Goal: Find specific page/section: Find specific page/section

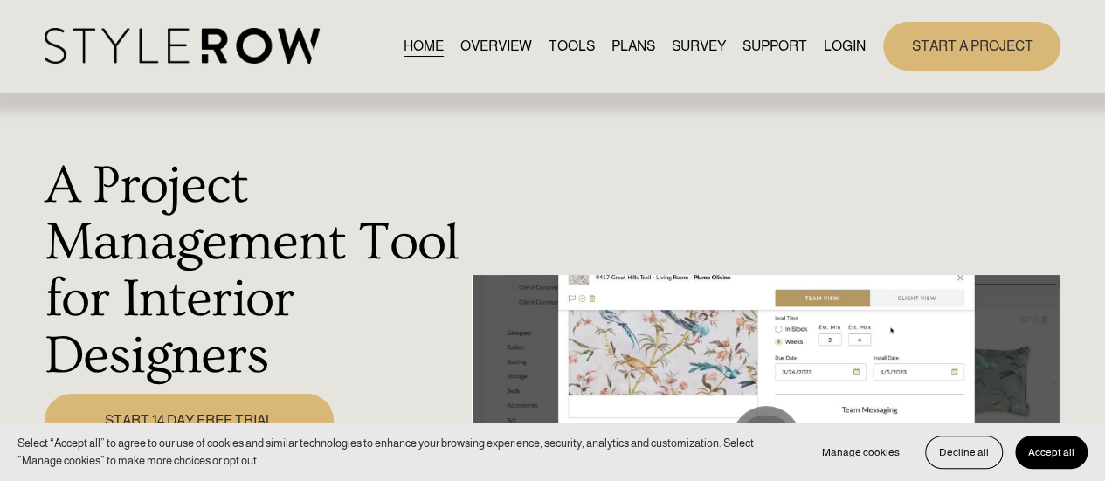
click at [842, 46] on link "LOGIN" at bounding box center [845, 46] width 42 height 24
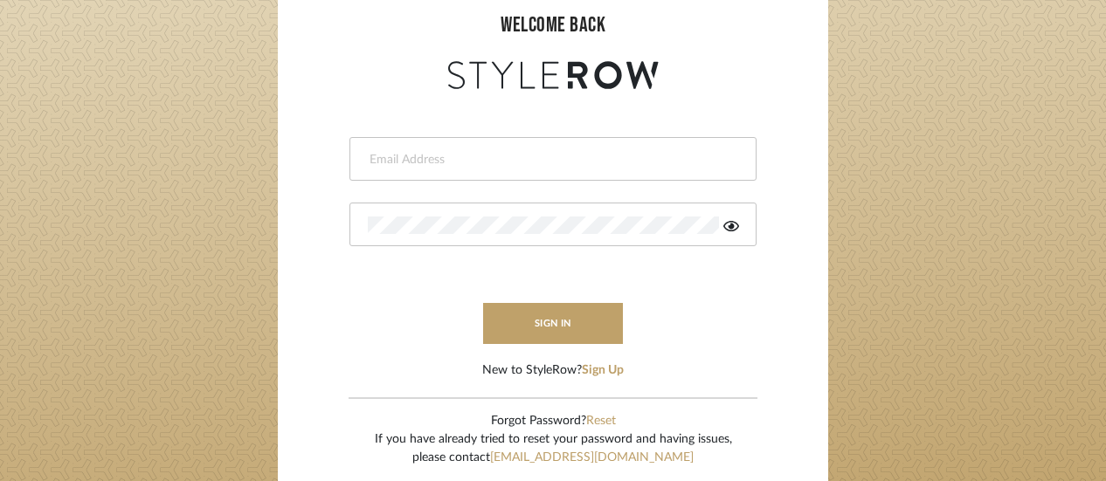
scroll to position [175, 0]
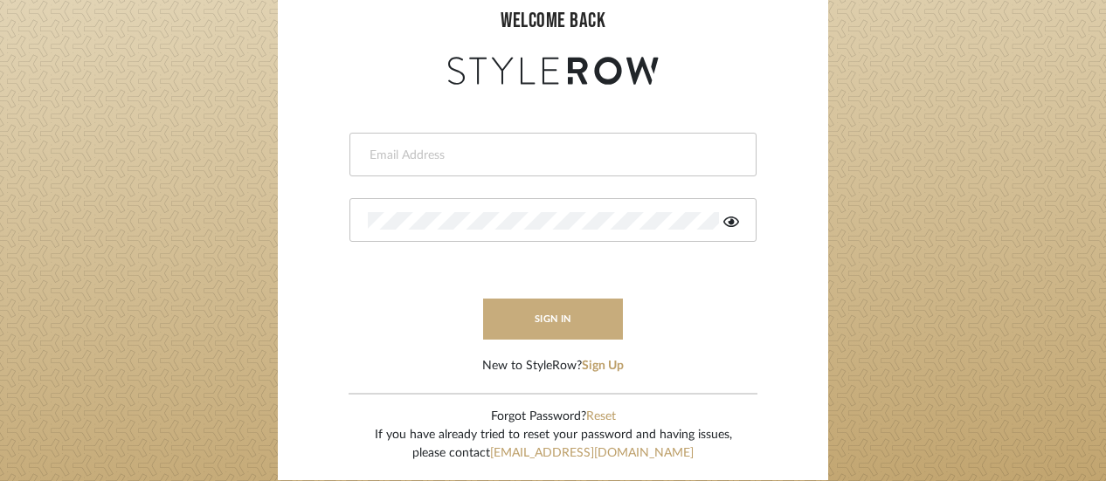
type input "[EMAIL_ADDRESS][DOMAIN_NAME]"
click at [554, 309] on button "sign in" at bounding box center [553, 319] width 140 height 41
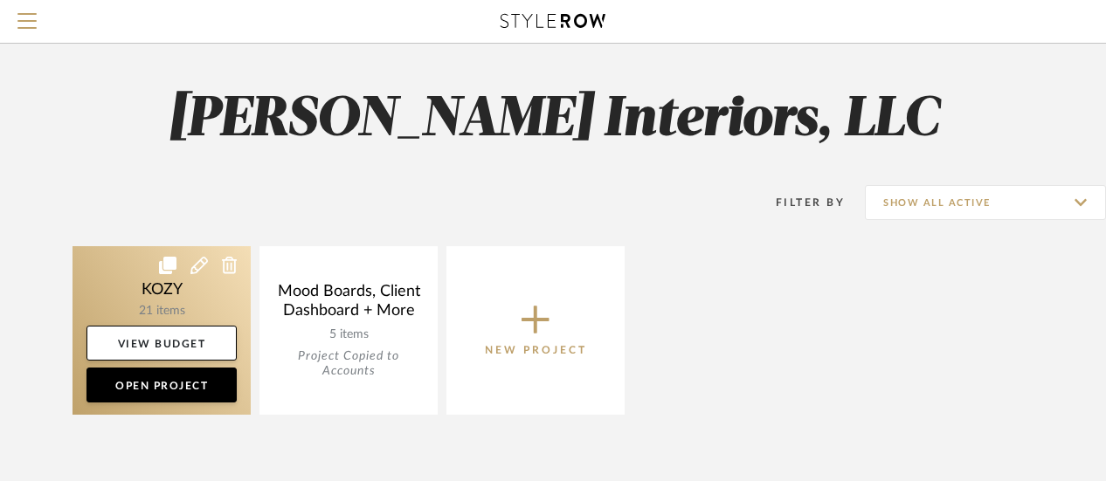
click at [160, 305] on link at bounding box center [161, 330] width 178 height 169
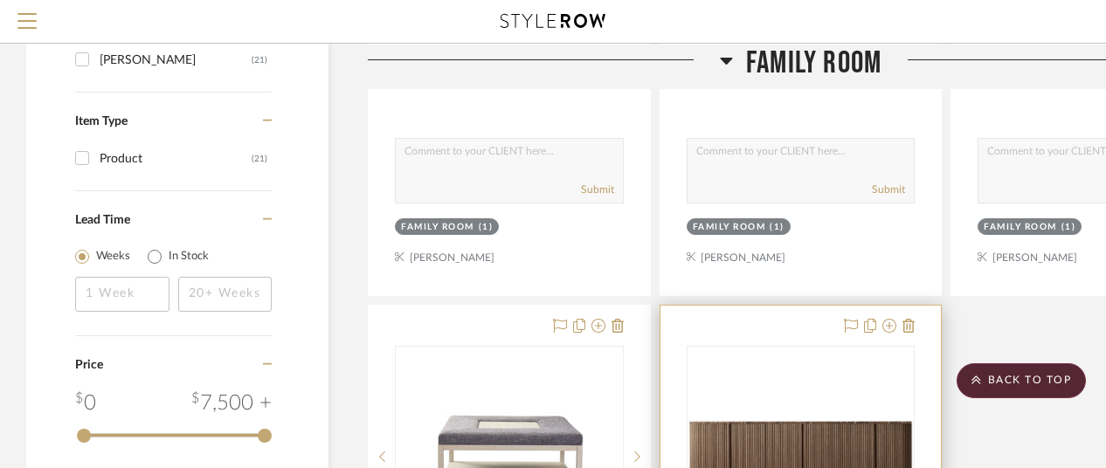
scroll to position [1642, 0]
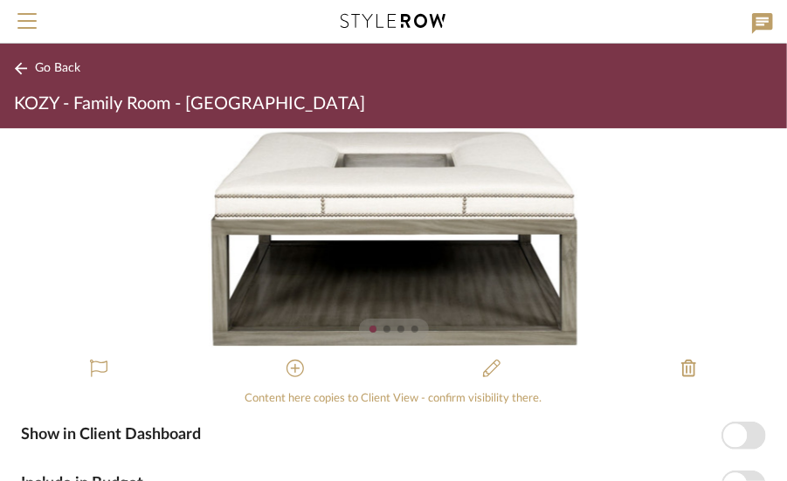
click at [21, 63] on icon at bounding box center [21, 68] width 12 height 12
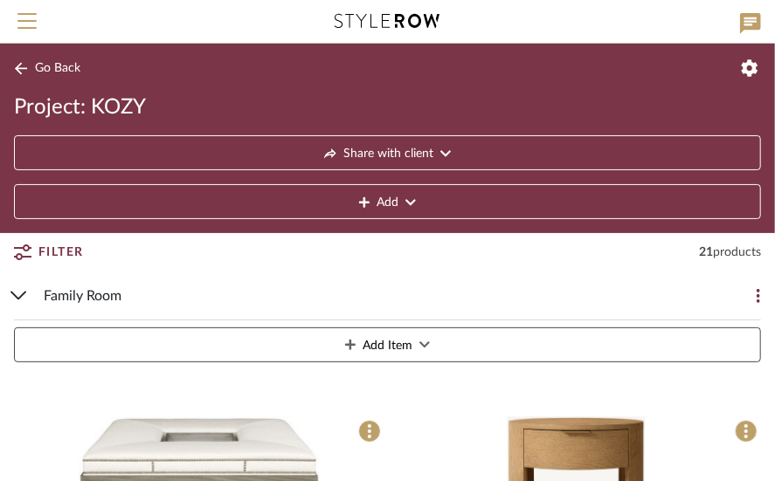
click at [69, 292] on span "Family Room" at bounding box center [83, 296] width 78 height 21
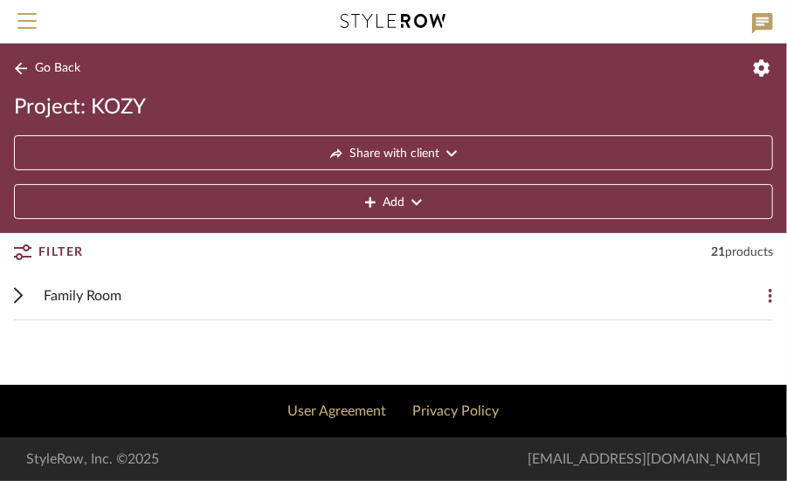
click at [77, 286] on span "Family Room" at bounding box center [83, 296] width 78 height 21
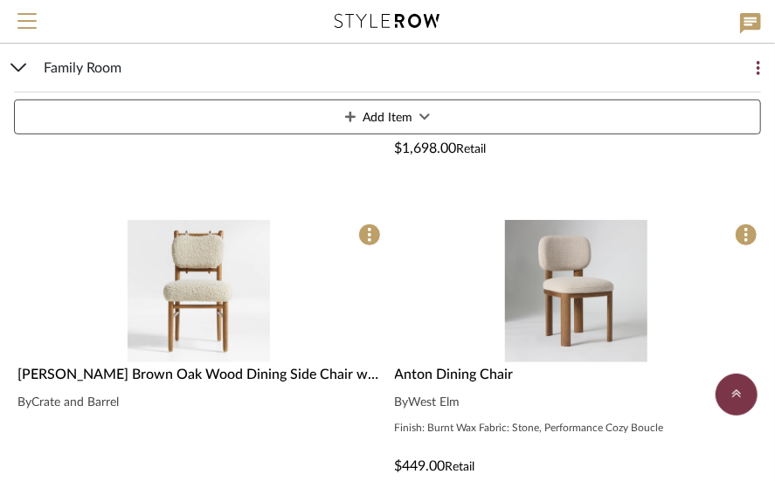
scroll to position [2620, 0]
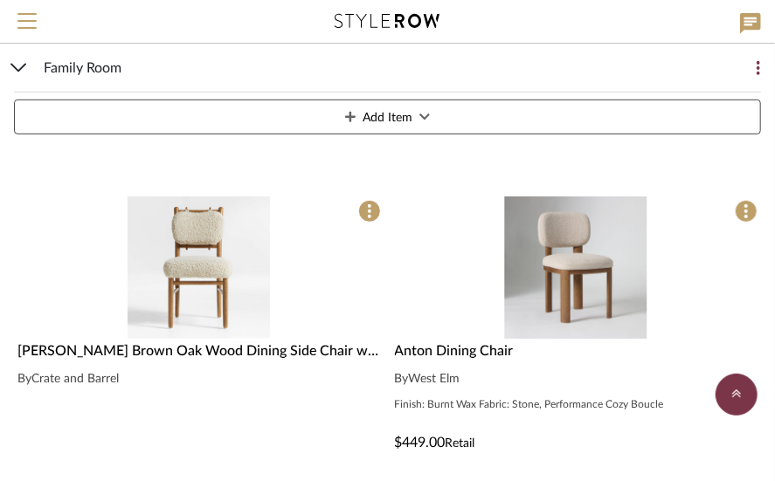
click at [17, 67] on icon at bounding box center [18, 68] width 17 height 9
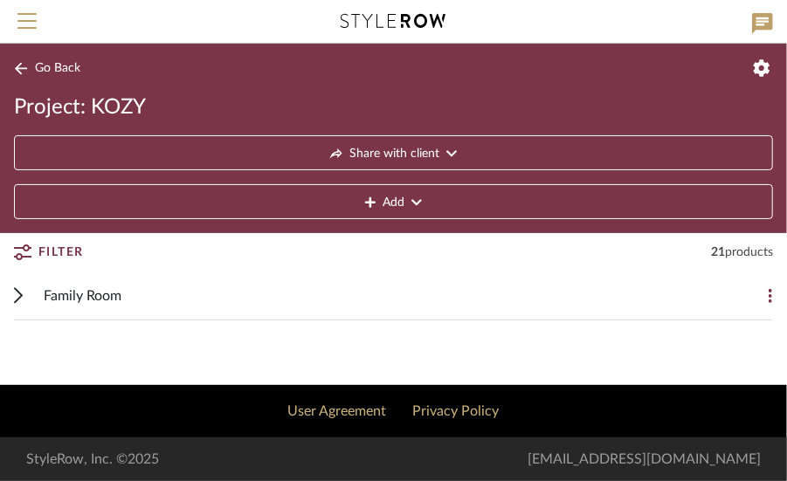
click at [22, 63] on icon at bounding box center [21, 68] width 14 height 13
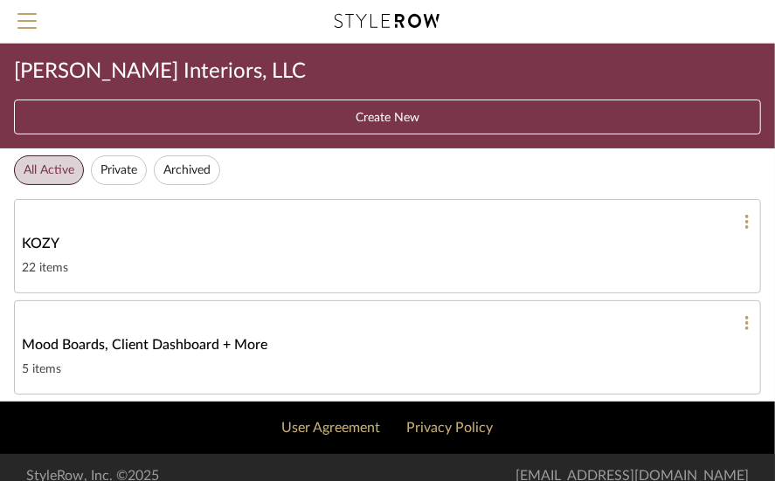
click at [41, 240] on span "KOZY" at bounding box center [41, 243] width 38 height 21
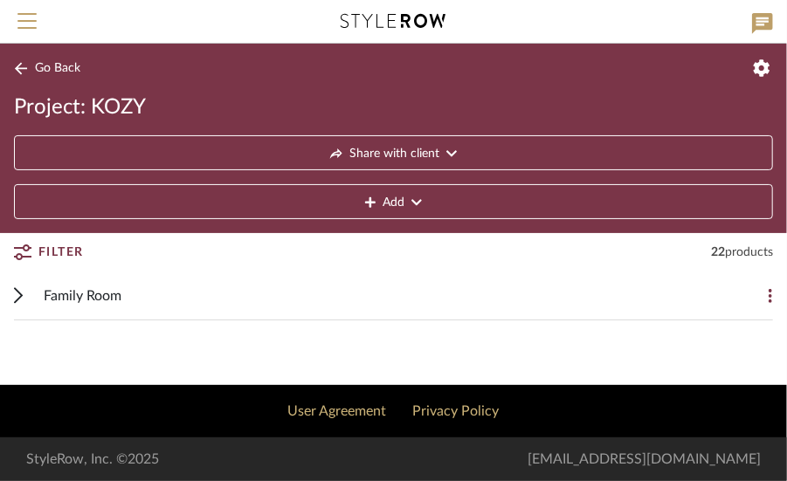
click at [40, 290] on div "Family Room Add Item" at bounding box center [393, 296] width 759 height 49
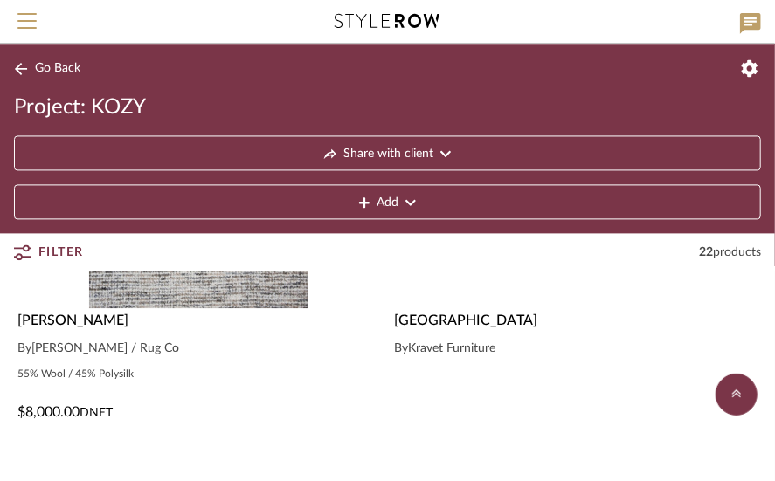
scroll to position [1048, 0]
